Goal: Task Accomplishment & Management: Complete application form

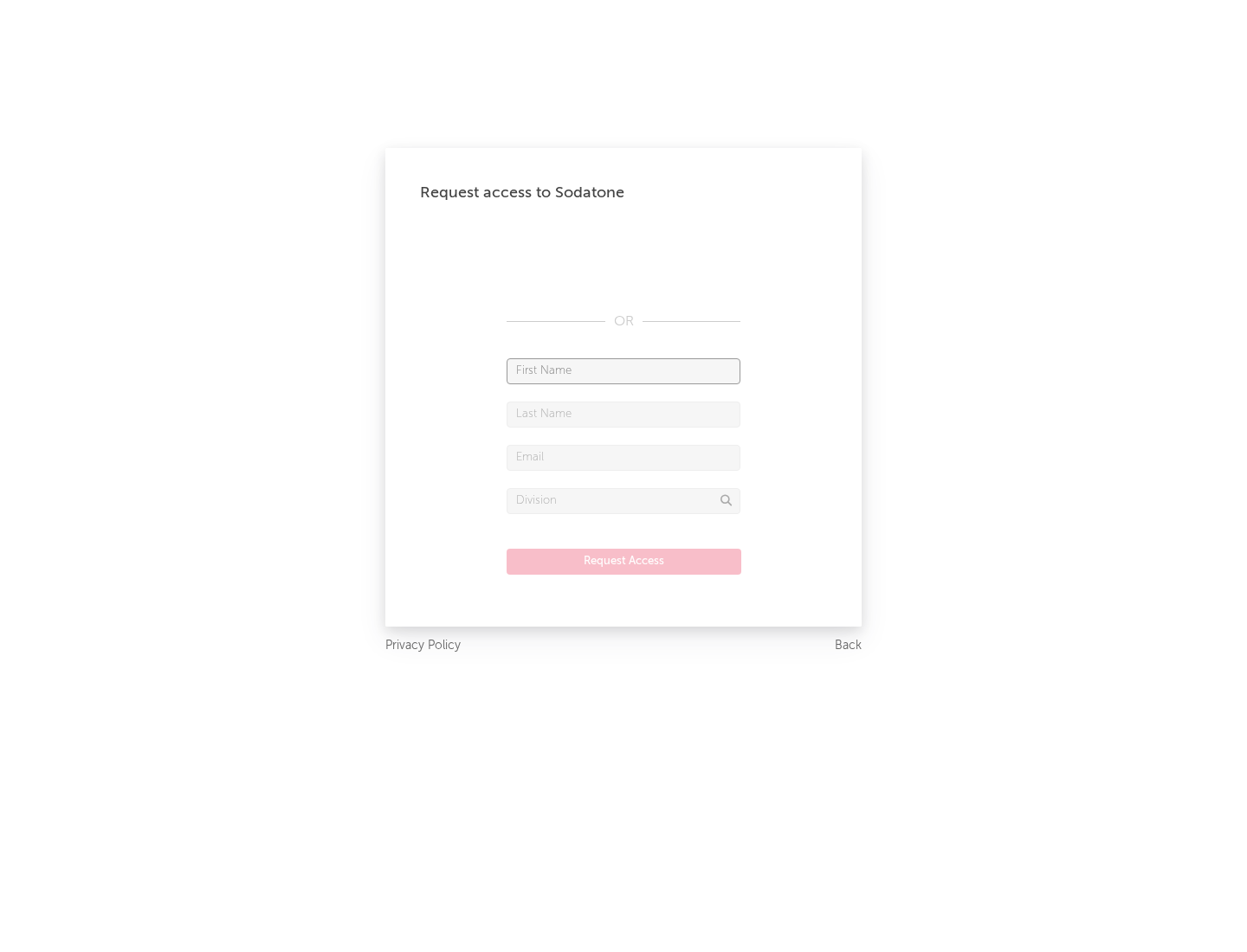
click at [624, 370] on input "text" at bounding box center [624, 371] width 234 height 26
type input "[PERSON_NAME]"
click at [624, 414] on input "text" at bounding box center [624, 415] width 234 height 26
type input "[PERSON_NAME]"
click at [624, 457] on input "text" at bounding box center [624, 457] width 234 height 26
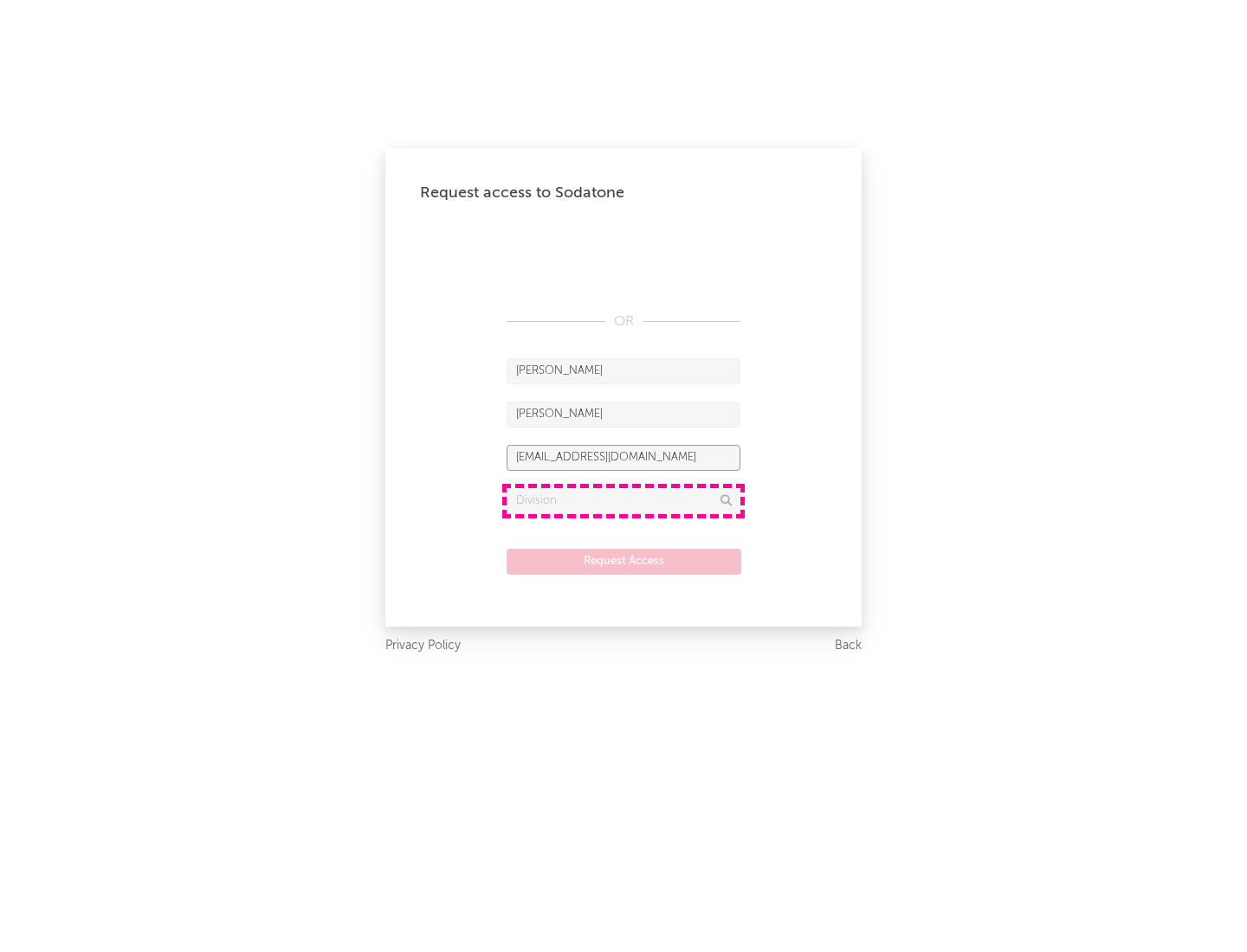
type input "[EMAIL_ADDRESS][DOMAIN_NAME]"
click at [624, 501] on input "text" at bounding box center [624, 501] width 234 height 26
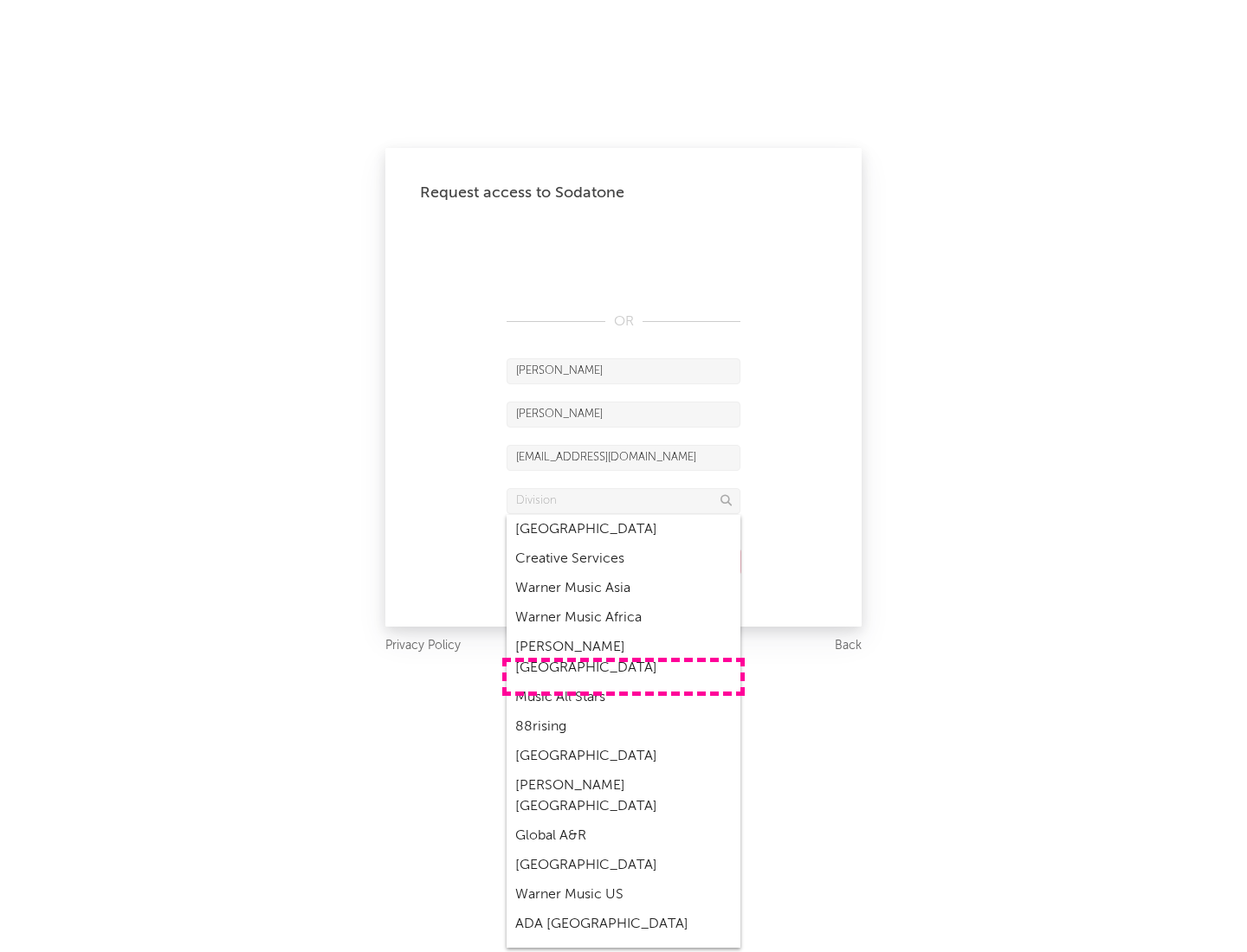
click at [624, 683] on div "Music All Stars" at bounding box center [624, 698] width 234 height 29
type input "Music All Stars"
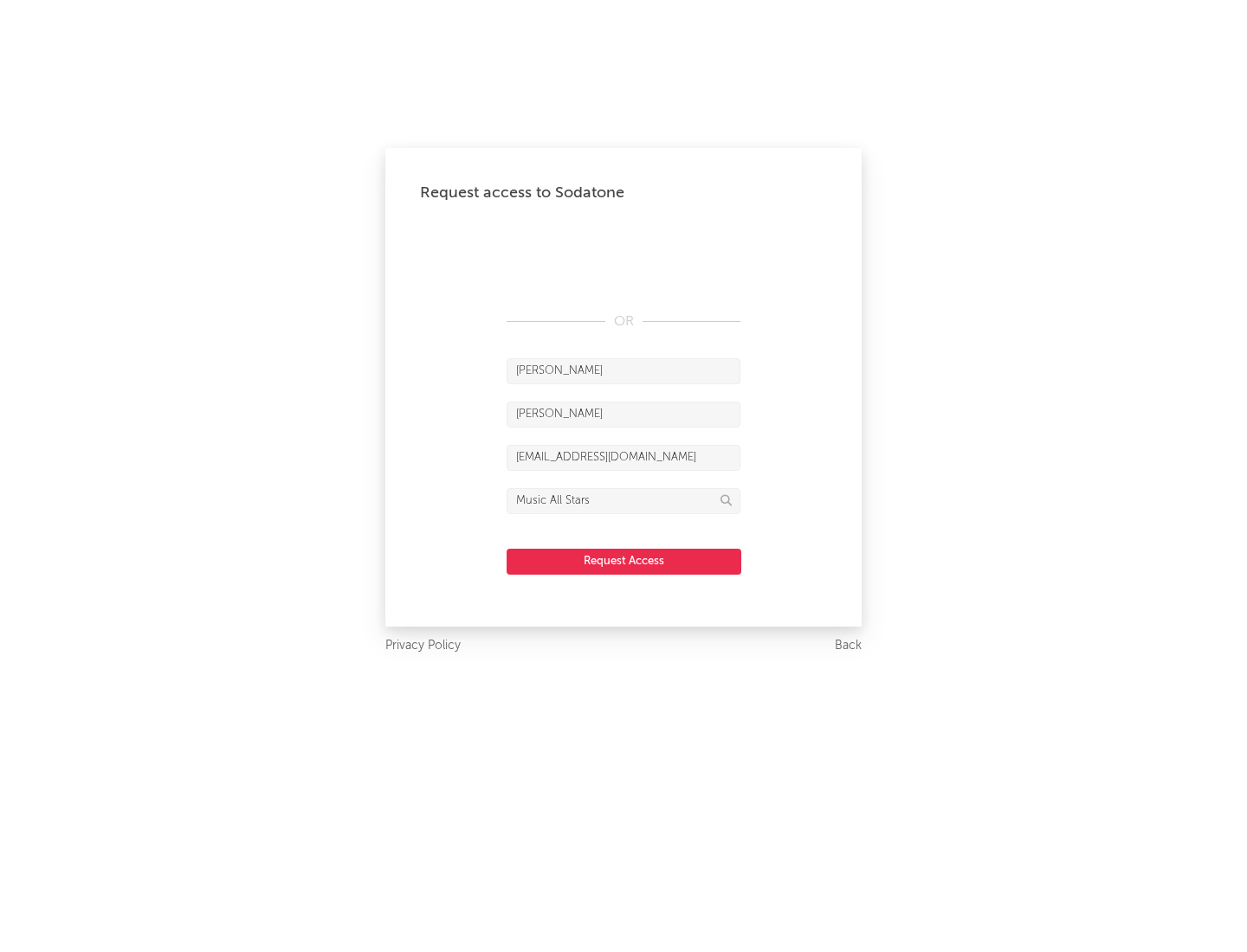
click at [624, 561] on button "Request Access" at bounding box center [624, 562] width 235 height 26
